Goal: Find specific page/section

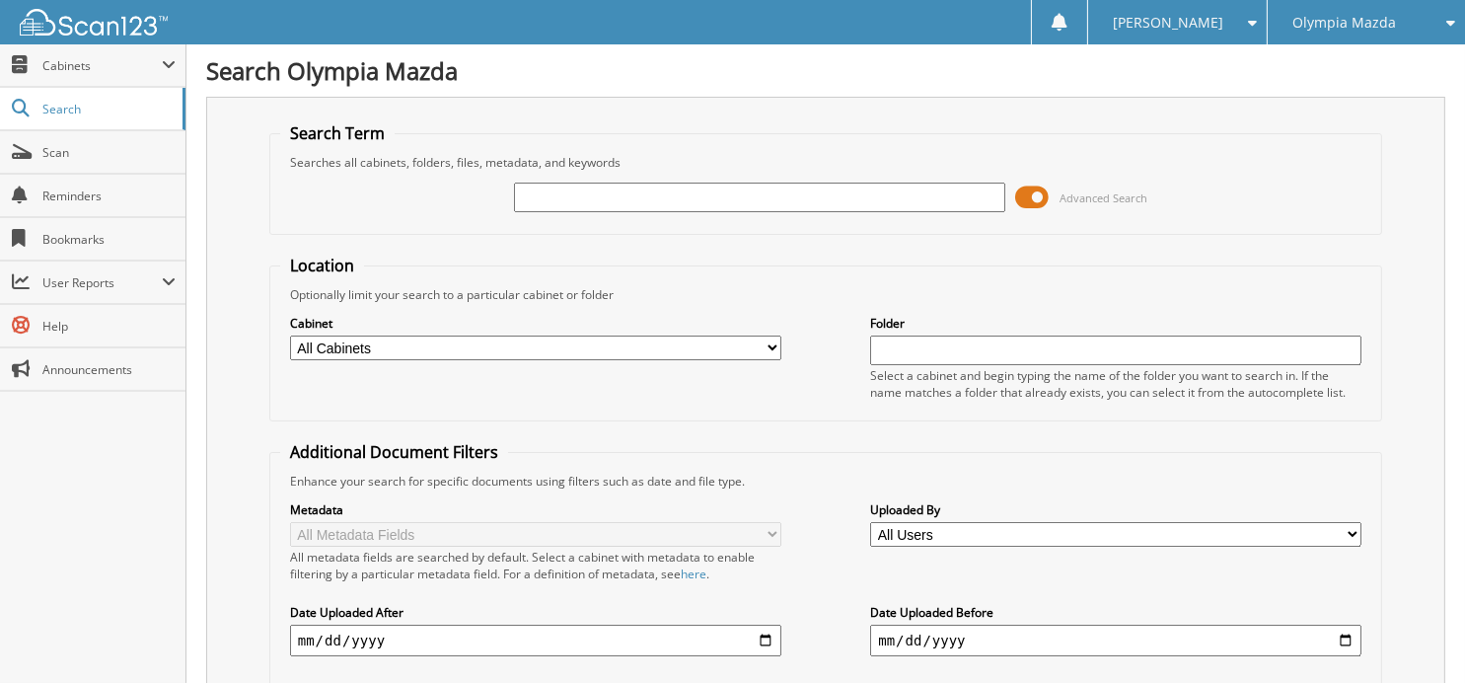
click at [1323, 29] on span "Olympia Mazda" at bounding box center [1345, 23] width 104 height 12
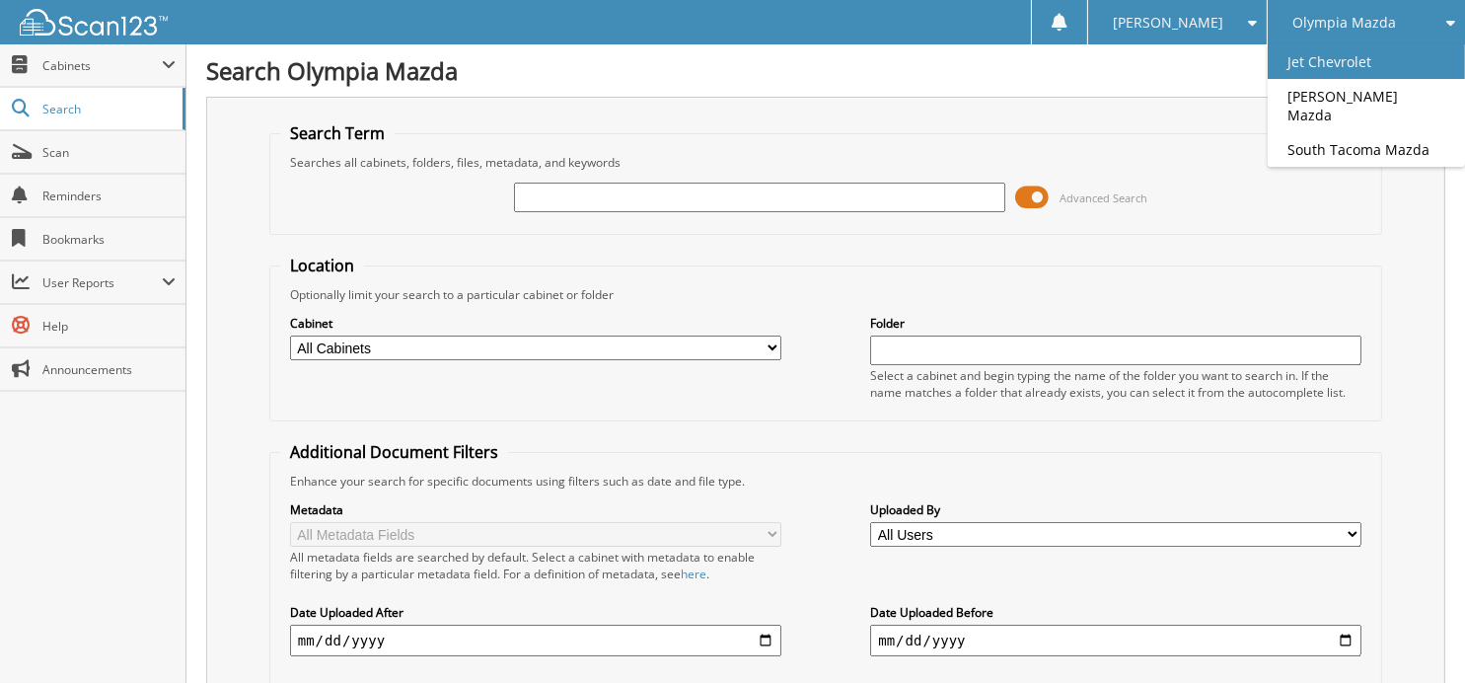
click at [1321, 68] on link "Jet Chevrolet" at bounding box center [1366, 61] width 197 height 35
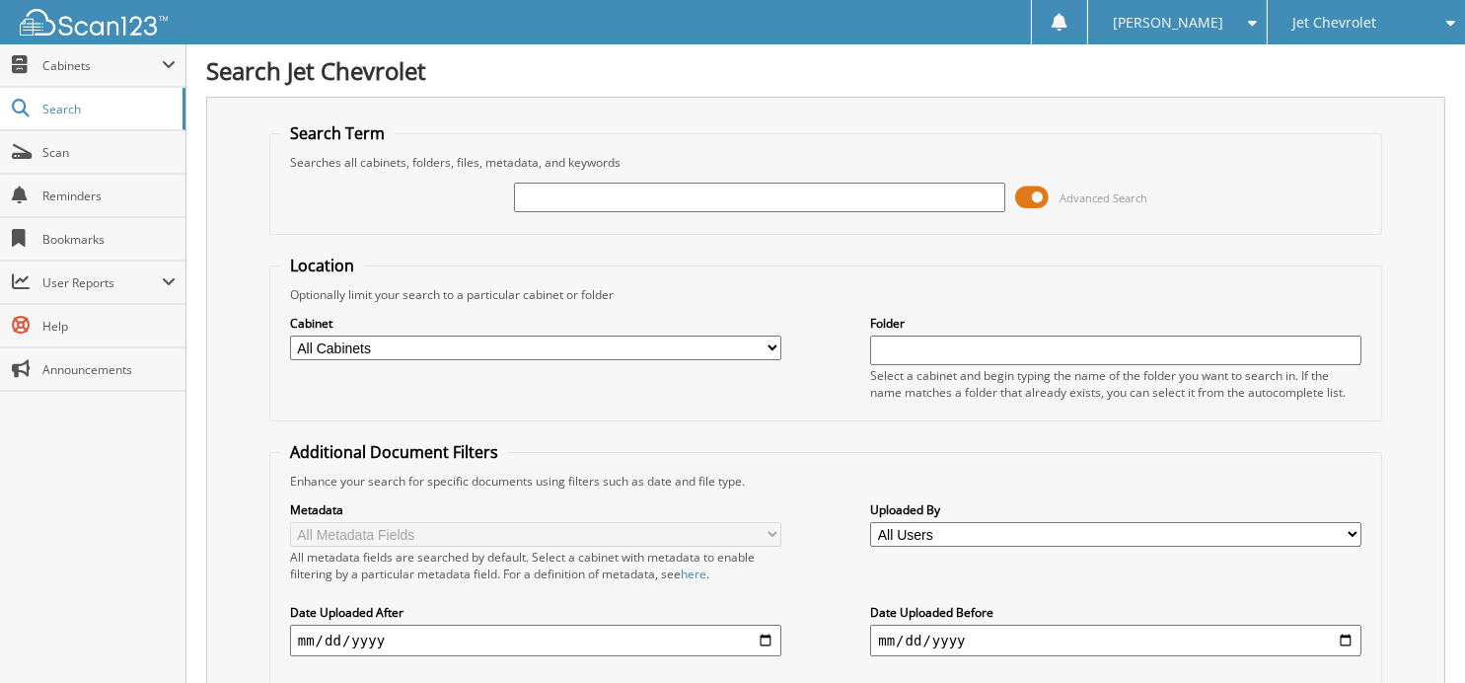
click at [732, 196] on input "text" at bounding box center [759, 198] width 491 height 30
type input "39199"
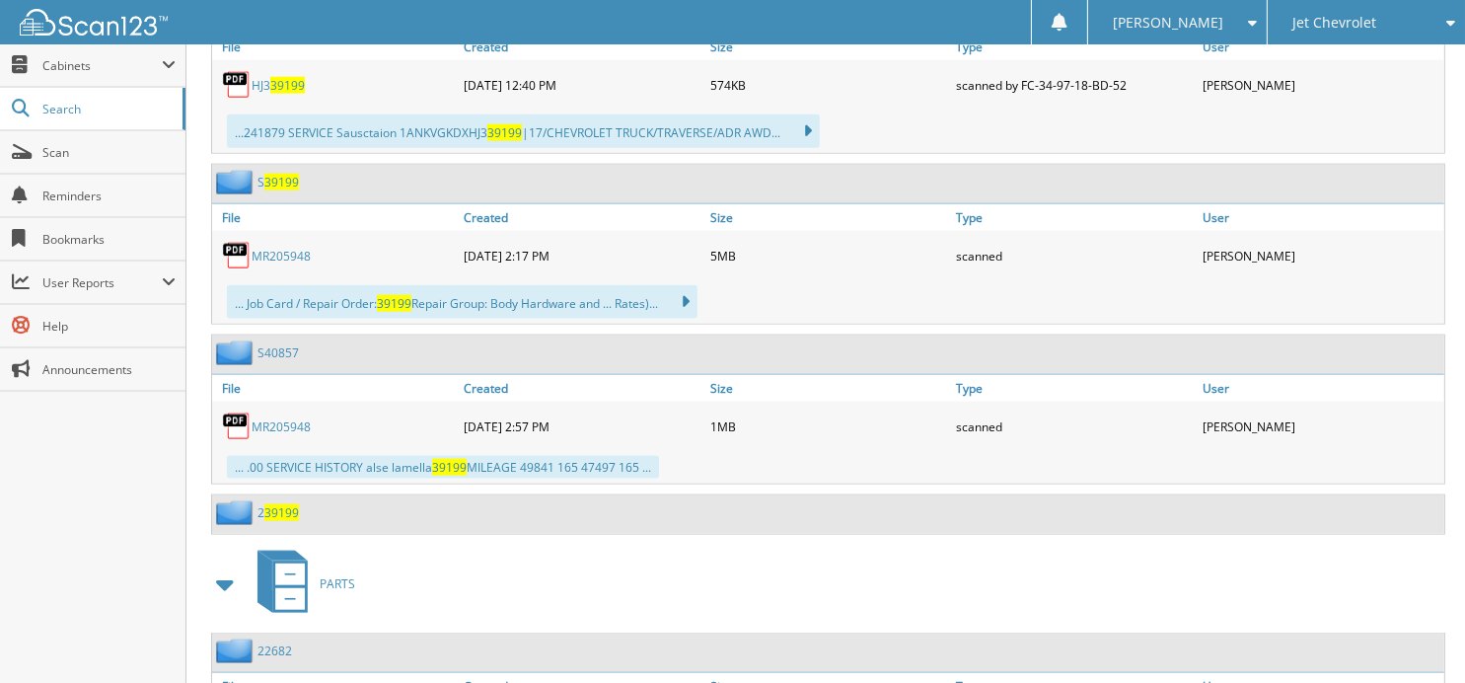
scroll to position [3065, 0]
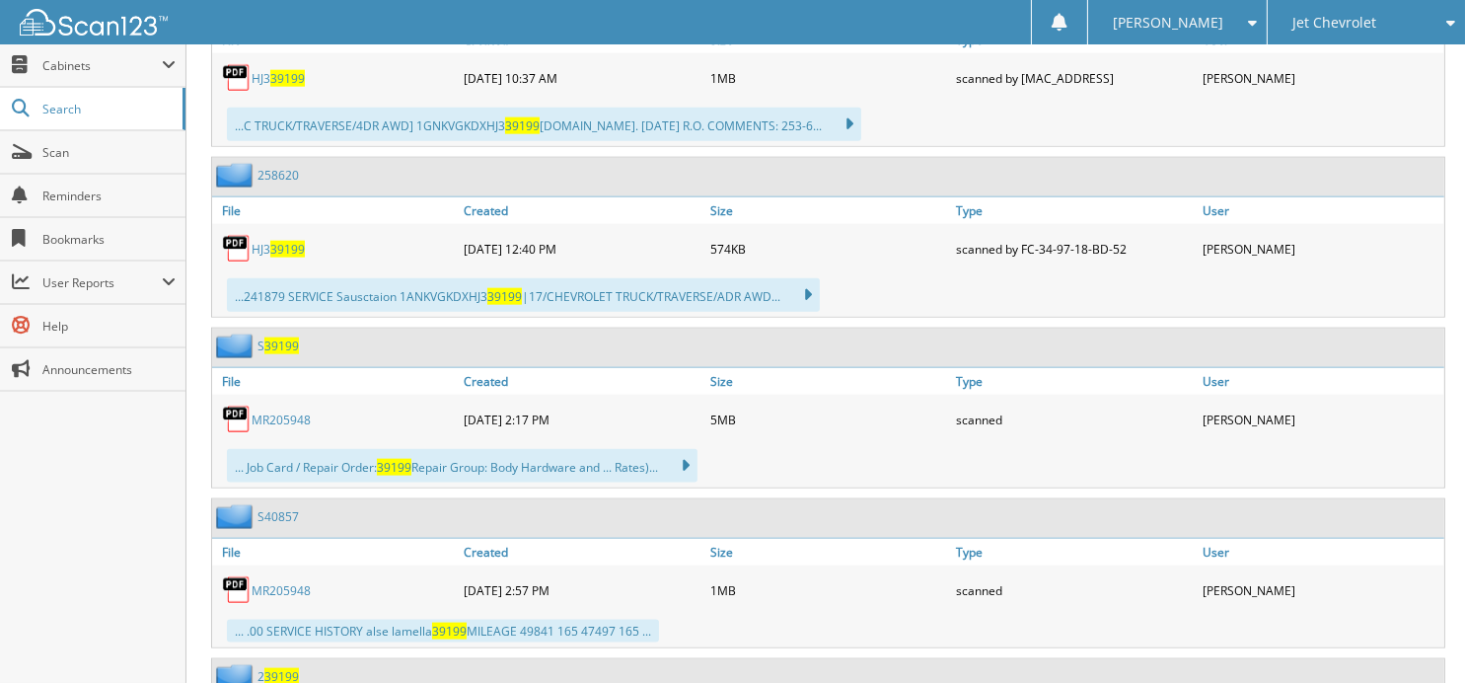
click at [275, 337] on span "39199" at bounding box center [281, 345] width 35 height 17
